Goal: Find specific page/section: Find specific page/section

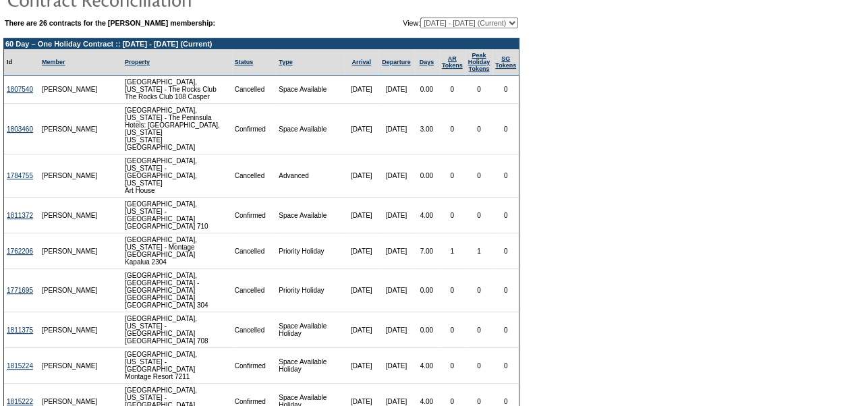
scroll to position [105, 0]
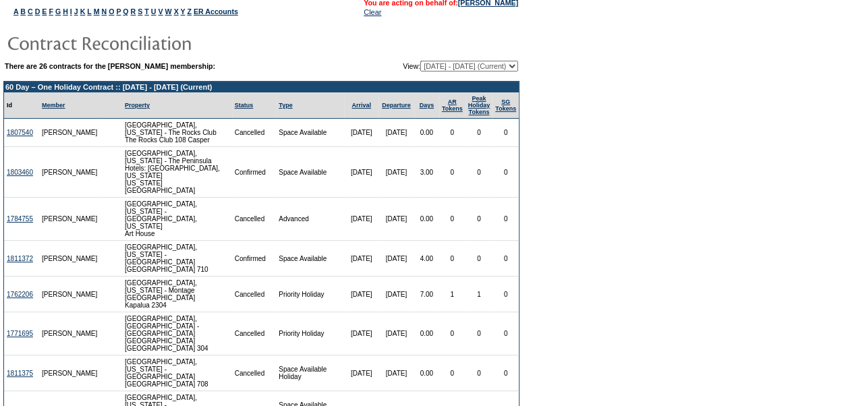
click at [514, 67] on select "08/20/03 - 08/31/04 09/01/04 - 08/31/05 09/01/05 - 08/31/06 09/01/06 - 08/31/07…" at bounding box center [469, 66] width 98 height 11
select select "122746"
click at [420, 61] on select "08/20/03 - 08/31/04 09/01/04 - 08/31/05 09/01/05 - 08/31/06 09/01/06 - 08/31/07…" at bounding box center [469, 66] width 98 height 11
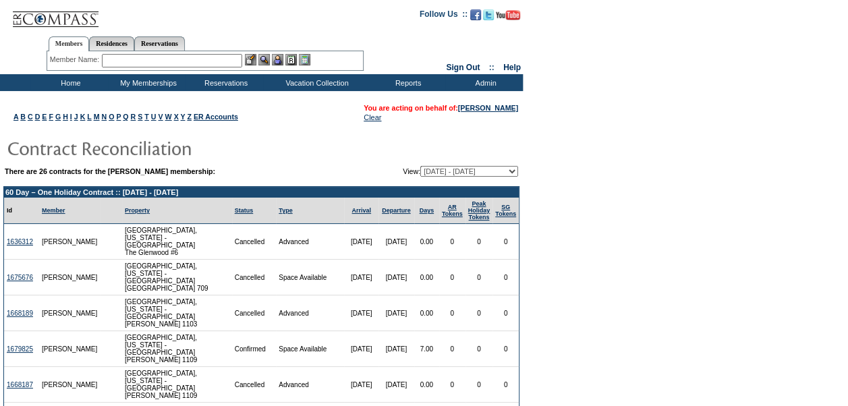
click at [224, 61] on input "text" at bounding box center [172, 60] width 140 height 13
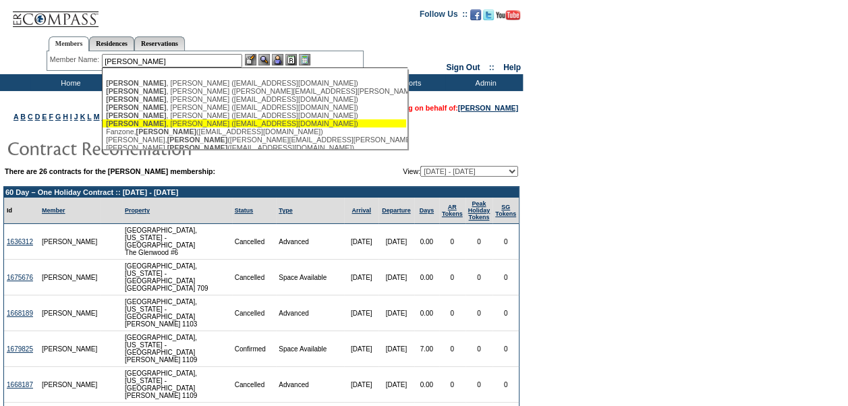
click at [196, 125] on div "Carey , Wendy (careywendy@gmail.com)" at bounding box center [254, 123] width 297 height 8
type input "Carey, Wendy (careywendy@gmail.com)"
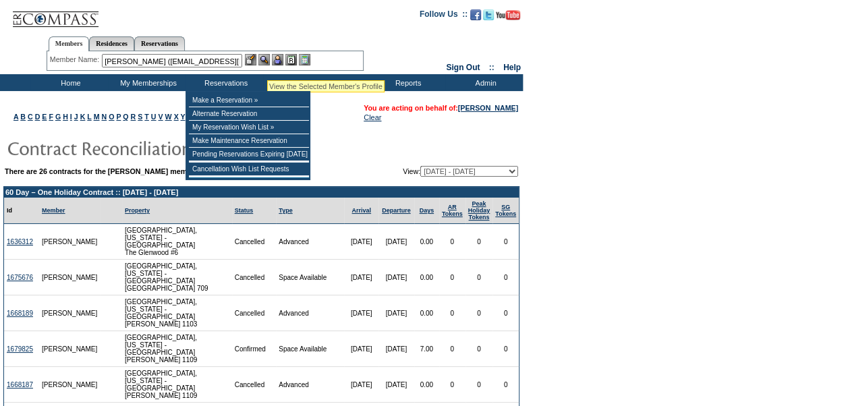
click at [268, 63] on img at bounding box center [263, 59] width 11 height 11
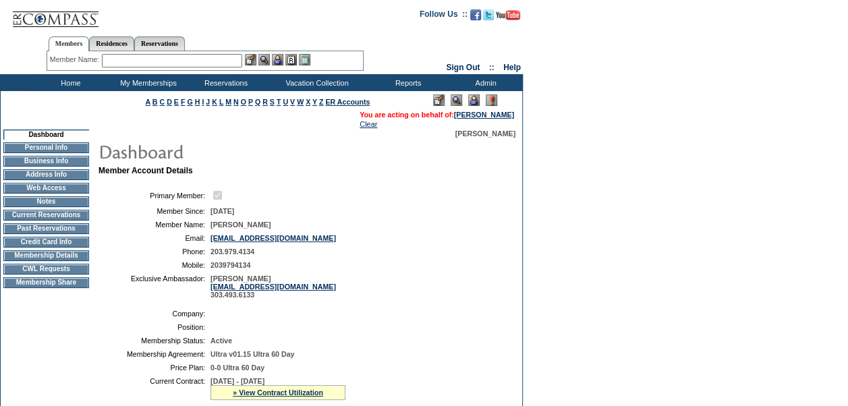
click at [473, 102] on img at bounding box center [473, 99] width 11 height 11
click at [77, 260] on td "Membership Details" at bounding box center [46, 255] width 86 height 11
